Goal: Book appointment/travel/reservation

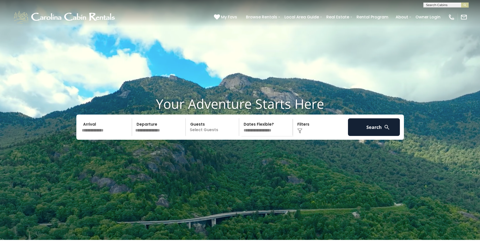
scroll to position [0, 0]
click at [445, 6] on input "text" at bounding box center [446, 5] width 44 height 5
type input "**********"
click at [446, 12] on em "Mountainside" at bounding box center [438, 12] width 24 height 5
click at [465, 5] on img "submit" at bounding box center [465, 5] width 4 height 4
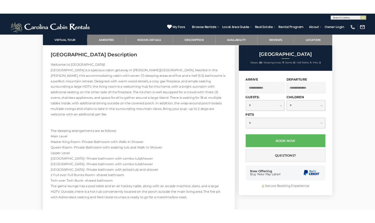
scroll to position [787, 0]
